Goal: Find specific page/section: Find specific page/section

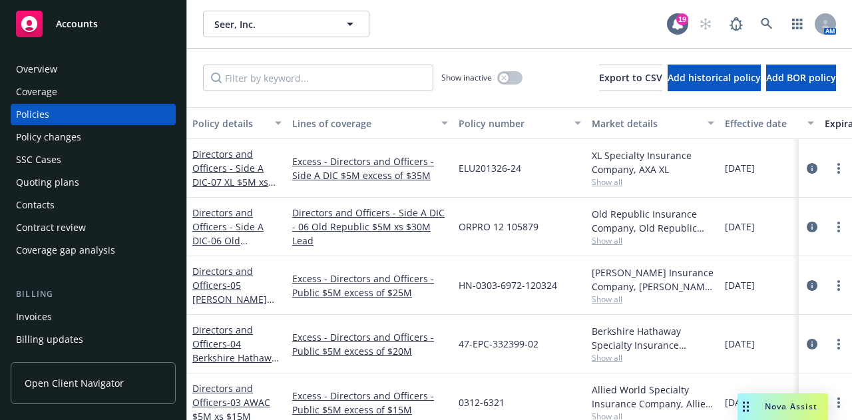
click at [763, 411] on div "Nova Assist" at bounding box center [791, 406] width 74 height 11
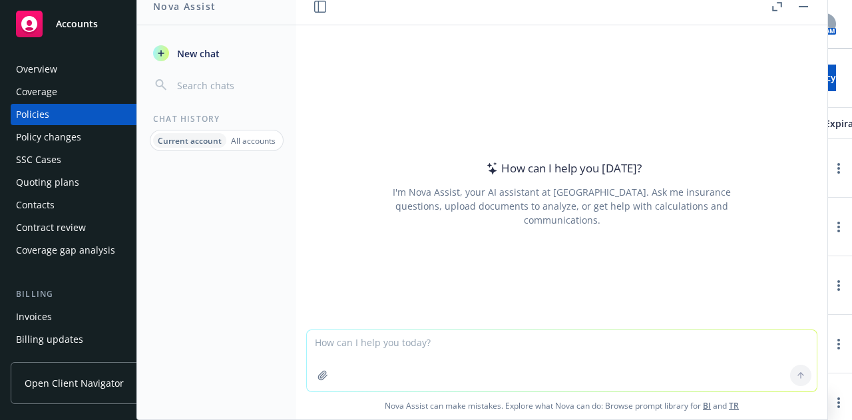
drag, startPoint x: 836, startPoint y: 35, endPoint x: 829, endPoint y: 37, distance: 7.2
click at [834, 36] on div "Seer, Inc. Seer, Inc. 19 AM" at bounding box center [519, 24] width 665 height 48
click at [805, 7] on rect "button" at bounding box center [802, 6] width 9 height 1
